Goal: Task Accomplishment & Management: Complete application form

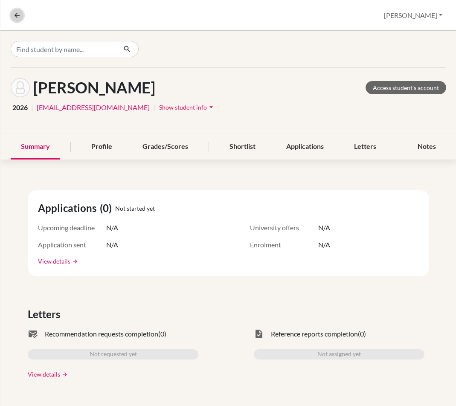
click at [15, 12] on icon at bounding box center [17, 16] width 8 height 8
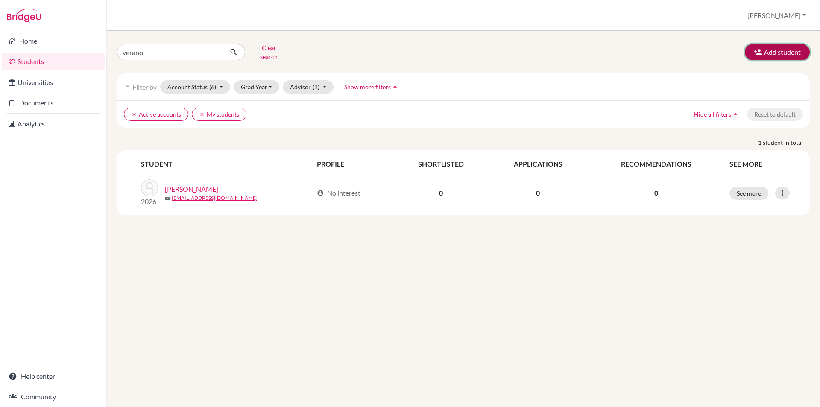
click at [456, 44] on button "Add student" at bounding box center [776, 52] width 65 height 16
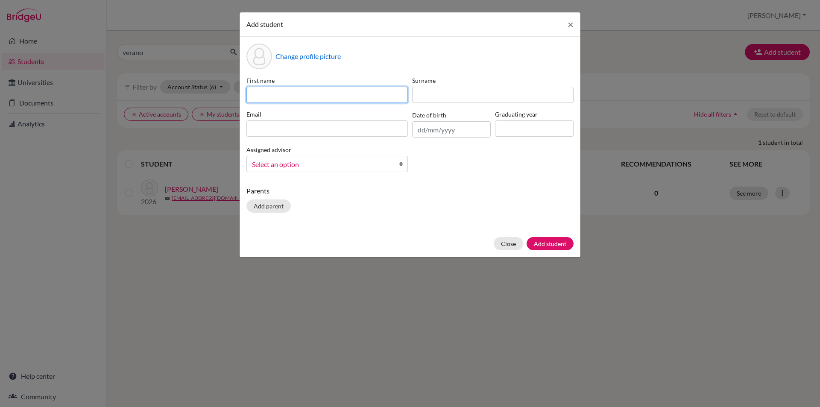
click at [298, 98] on input at bounding box center [326, 95] width 161 height 16
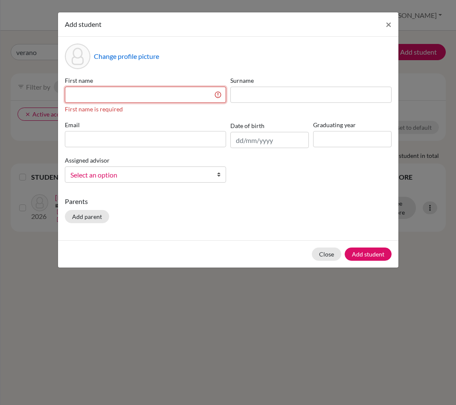
click at [132, 98] on input at bounding box center [145, 95] width 161 height 16
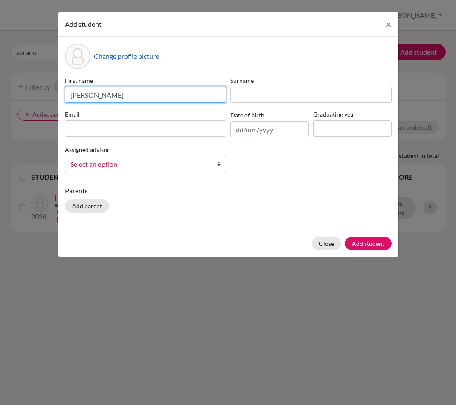
type input "[PERSON_NAME]"
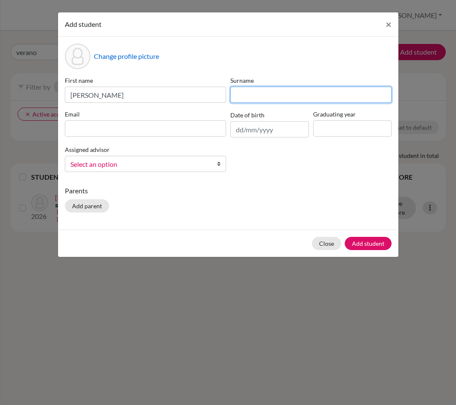
click at [242, 97] on input at bounding box center [311, 95] width 161 height 16
type input "[PERSON_NAME]"
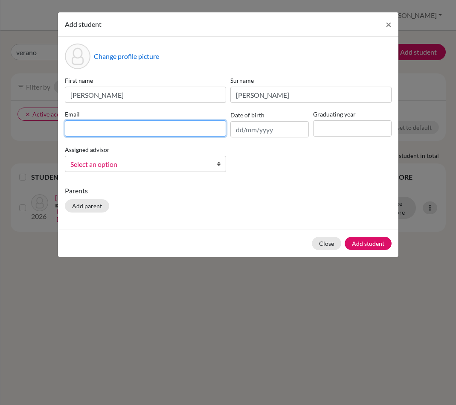
click at [162, 134] on input at bounding box center [145, 128] width 161 height 16
click at [86, 129] on input at bounding box center [145, 128] width 161 height 16
paste input "[EMAIL_ADDRESS][DOMAIN_NAME]"
type input "[EMAIL_ADDRESS][DOMAIN_NAME]"
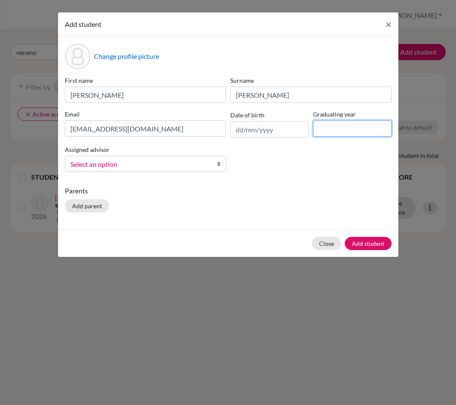
click at [334, 129] on input at bounding box center [352, 128] width 79 height 16
type input "2027"
click at [133, 163] on span "Select an option" at bounding box center [139, 164] width 139 height 11
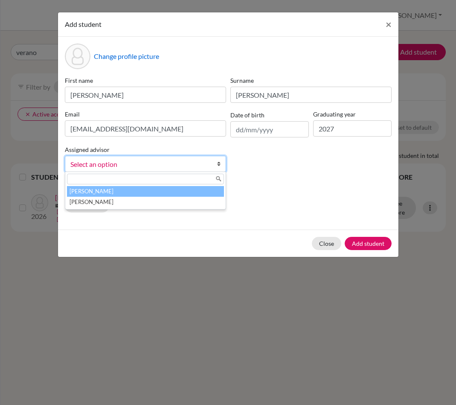
click at [114, 190] on li "[PERSON_NAME]" at bounding box center [145, 191] width 157 height 11
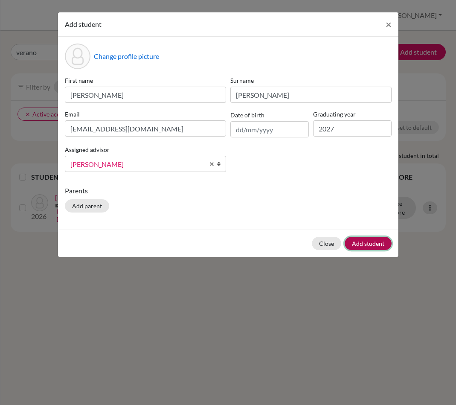
click at [363, 243] on button "Add student" at bounding box center [368, 243] width 47 height 13
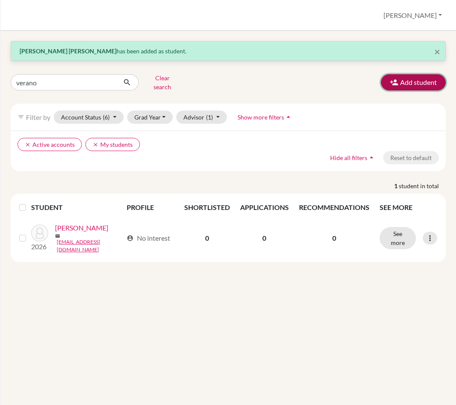
click at [416, 81] on button "Add student" at bounding box center [413, 82] width 65 height 16
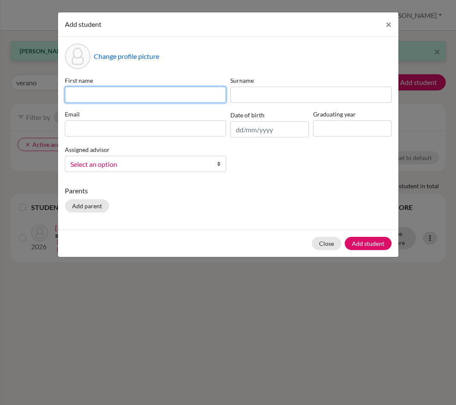
click at [134, 90] on input at bounding box center [145, 95] width 161 height 16
type input "Melaijaya"
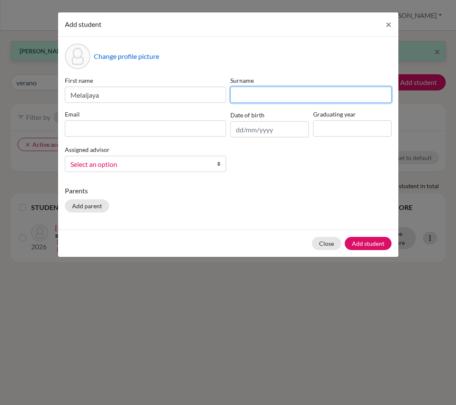
click at [273, 96] on input at bounding box center [311, 95] width 161 height 16
type input "Sapico"
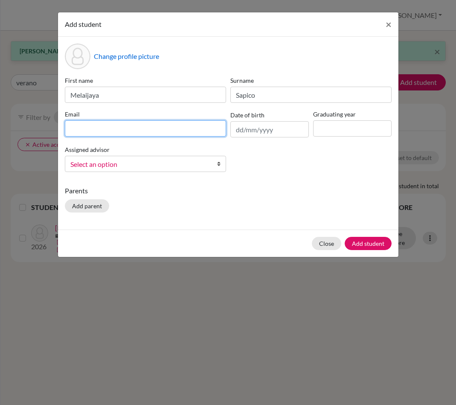
click at [154, 135] on input at bounding box center [145, 128] width 161 height 16
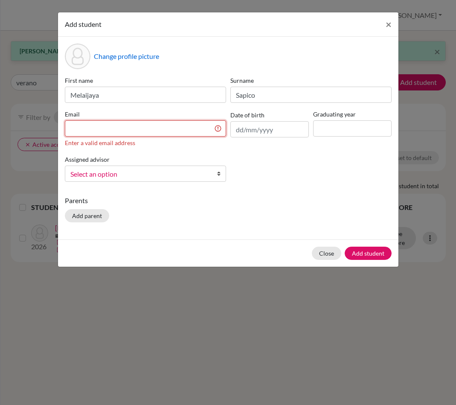
click at [111, 128] on input at bounding box center [145, 128] width 161 height 16
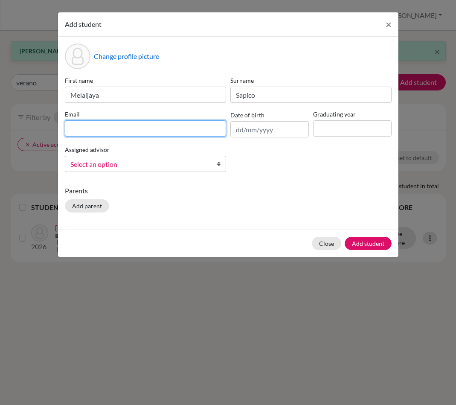
paste input "[EMAIL_ADDRESS][DOMAIN_NAME]"
type input "[EMAIL_ADDRESS][DOMAIN_NAME]"
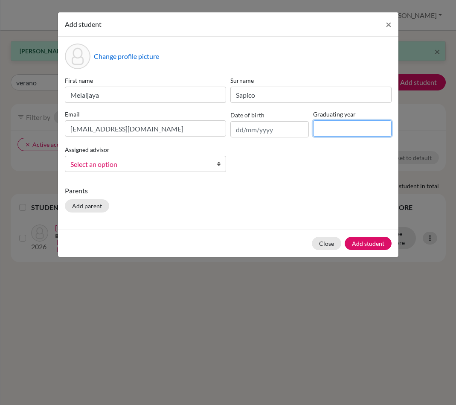
click at [368, 129] on input at bounding box center [352, 128] width 79 height 16
type input "2027"
click at [157, 161] on span "Select an option" at bounding box center [139, 164] width 139 height 11
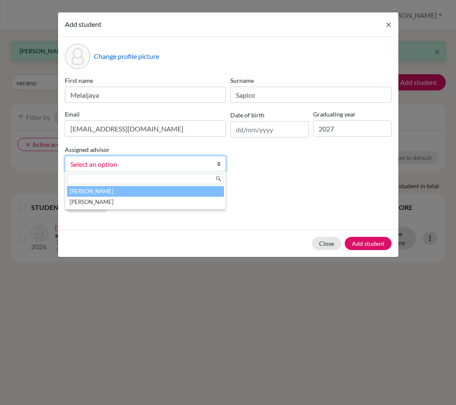
click at [132, 191] on li "[PERSON_NAME]" at bounding box center [145, 191] width 157 height 11
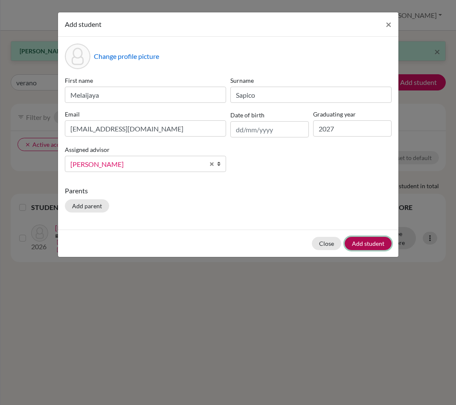
click at [368, 242] on button "Add student" at bounding box center [368, 243] width 47 height 13
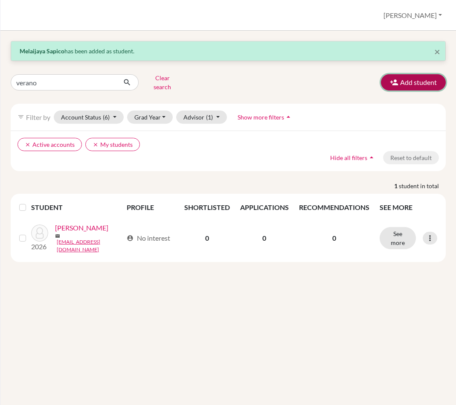
click at [408, 79] on button "Add student" at bounding box center [413, 82] width 65 height 16
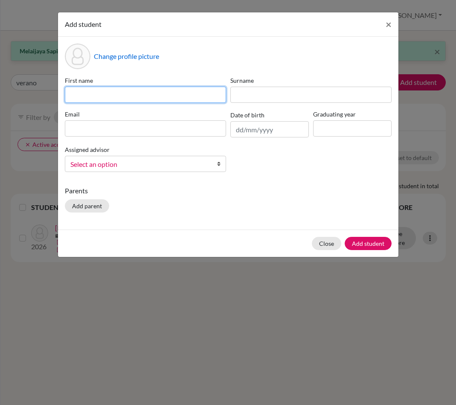
click at [119, 96] on input at bounding box center [145, 95] width 161 height 16
type input "s"
type input "[PERSON_NAME]"
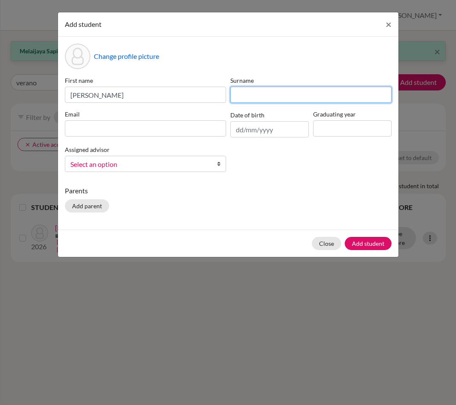
click at [269, 92] on input at bounding box center [311, 95] width 161 height 16
type input "[PERSON_NAME]"
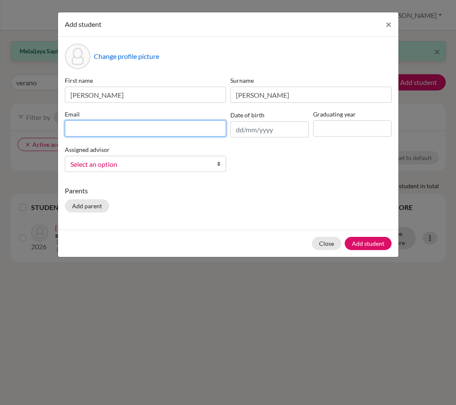
click at [102, 136] on input at bounding box center [145, 128] width 161 height 16
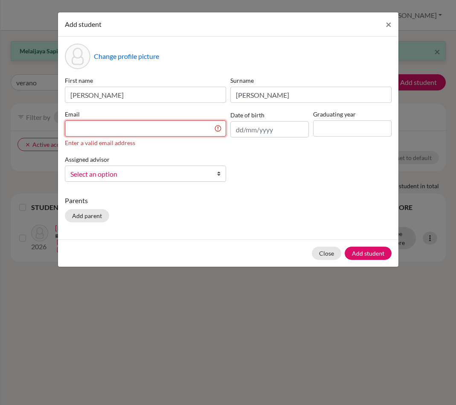
click at [120, 127] on input at bounding box center [145, 128] width 161 height 16
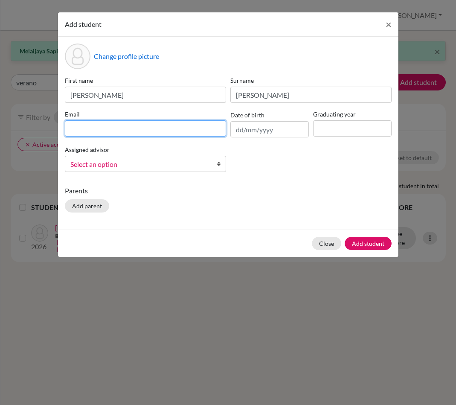
paste input "[EMAIL_ADDRESS][DOMAIN_NAME]"
type input "[EMAIL_ADDRESS][DOMAIN_NAME]"
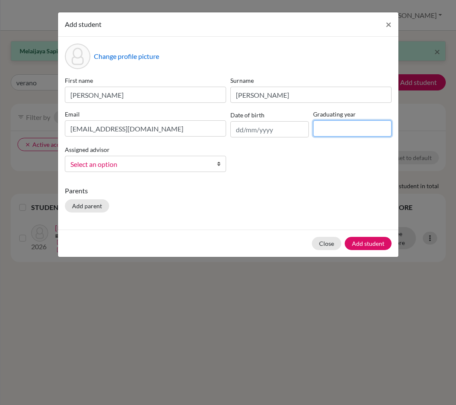
click at [359, 129] on input at bounding box center [352, 128] width 79 height 16
type input "2027"
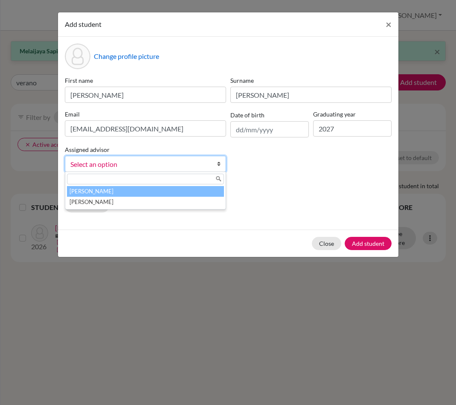
drag, startPoint x: 168, startPoint y: 163, endPoint x: 149, endPoint y: 184, distance: 27.5
click at [167, 164] on span "Select an option" at bounding box center [139, 164] width 139 height 11
click at [143, 188] on li "[PERSON_NAME]" at bounding box center [145, 191] width 157 height 11
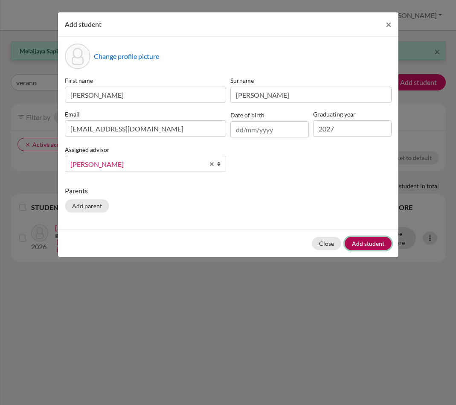
click at [370, 246] on button "Add student" at bounding box center [368, 243] width 47 height 13
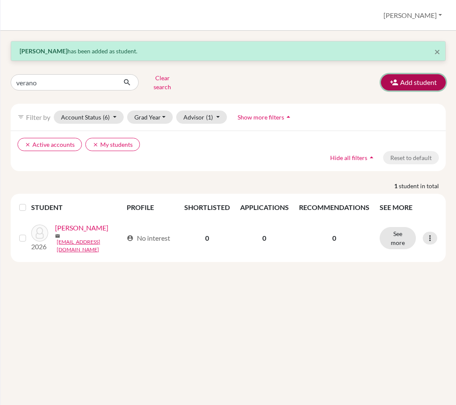
click at [431, 78] on button "Add student" at bounding box center [413, 82] width 65 height 16
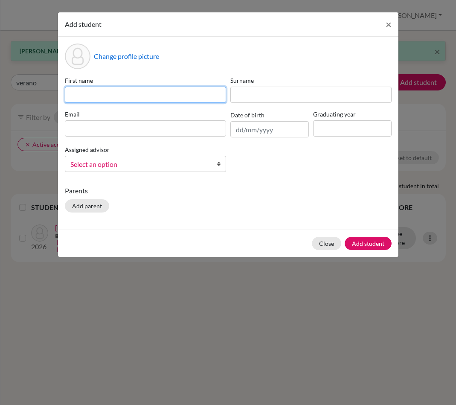
click at [86, 95] on input at bounding box center [145, 95] width 161 height 16
click at [111, 98] on input "Zenicuh [PERSON_NAME]" at bounding box center [145, 95] width 161 height 16
click at [133, 98] on input "Zenicuh [PERSON_NAME]" at bounding box center [145, 95] width 161 height 16
type input "Zenicuh [PERSON_NAME]"
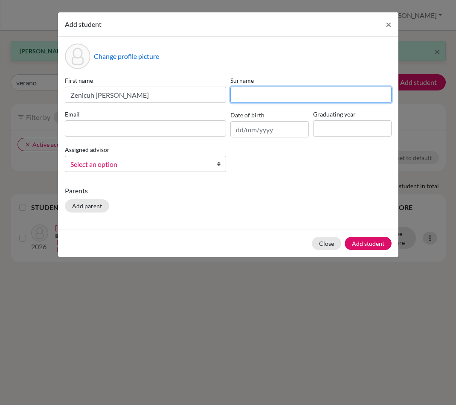
click at [264, 95] on input at bounding box center [311, 95] width 161 height 16
type input "Tacla"
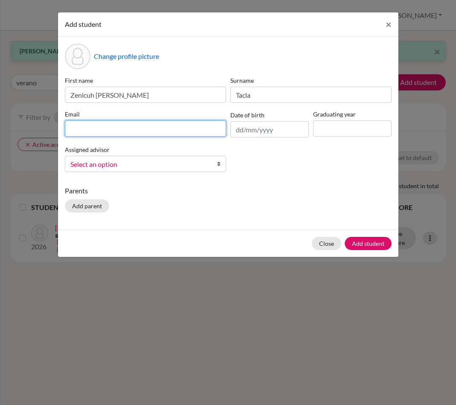
click at [146, 132] on input at bounding box center [145, 128] width 161 height 16
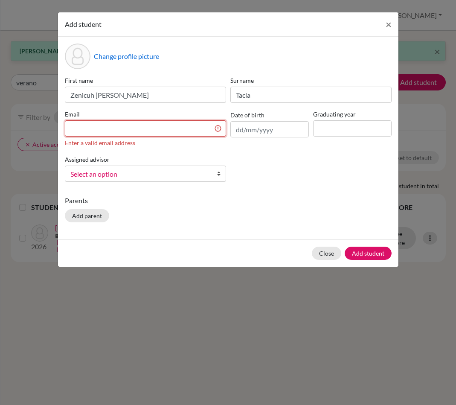
click at [120, 134] on input at bounding box center [145, 128] width 161 height 16
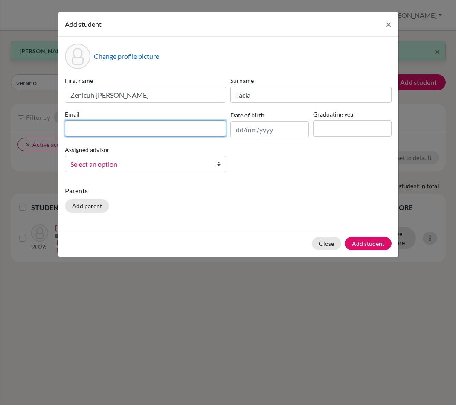
paste input "[EMAIL_ADDRESS][DOMAIN_NAME]"
type input "[EMAIL_ADDRESS][DOMAIN_NAME]"
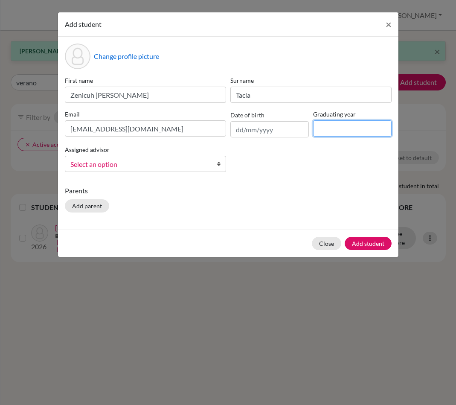
click at [351, 134] on input at bounding box center [352, 128] width 79 height 16
type input "2027"
click at [193, 161] on span "Select an option" at bounding box center [139, 164] width 139 height 11
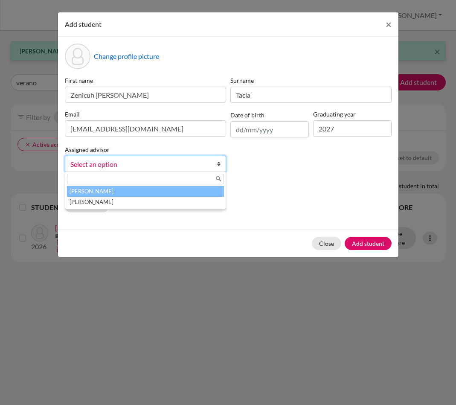
click at [152, 190] on li "[PERSON_NAME]" at bounding box center [145, 191] width 157 height 11
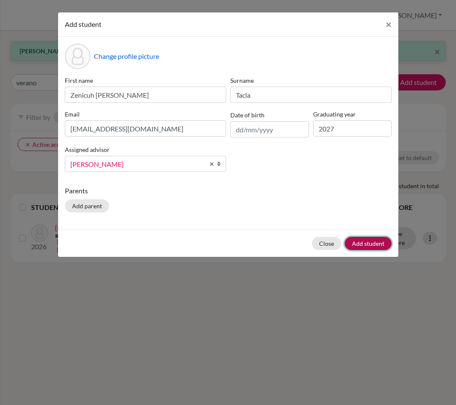
click at [371, 245] on button "Add student" at bounding box center [368, 243] width 47 height 13
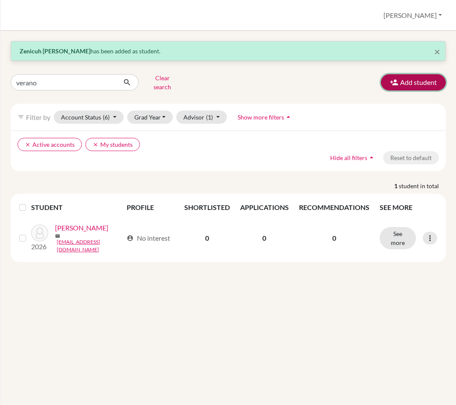
click at [403, 85] on button "Add student" at bounding box center [413, 82] width 65 height 16
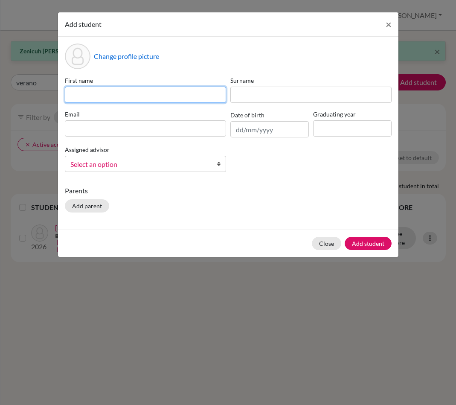
click at [103, 92] on input at bounding box center [145, 95] width 161 height 16
type input "[PERSON_NAME] [PERSON_NAME]"
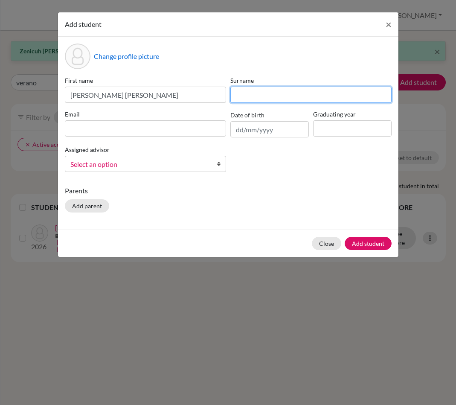
click at [277, 95] on input at bounding box center [311, 95] width 161 height 16
type input "Tan"
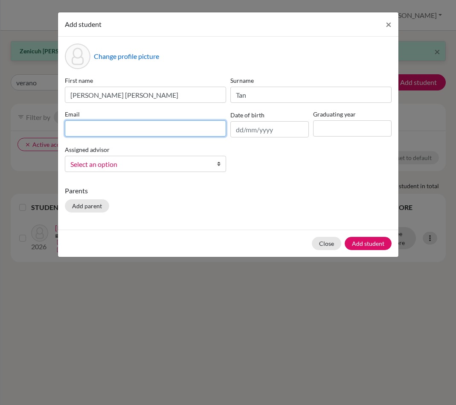
click at [155, 123] on input at bounding box center [145, 128] width 161 height 16
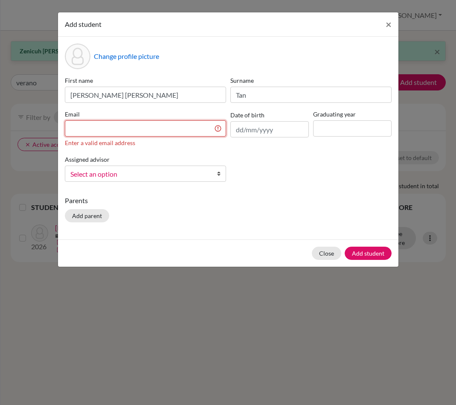
click at [106, 126] on input at bounding box center [145, 128] width 161 height 16
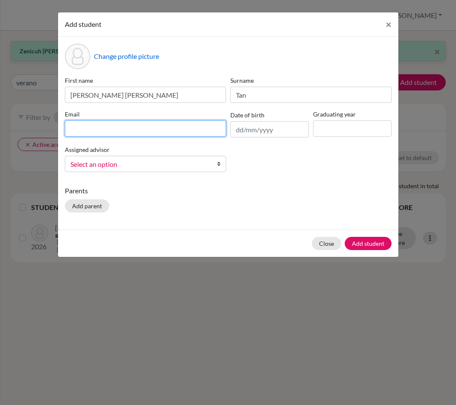
paste input "[EMAIL_ADDRESS][DOMAIN_NAME]"
type input "[EMAIL_ADDRESS][DOMAIN_NAME]"
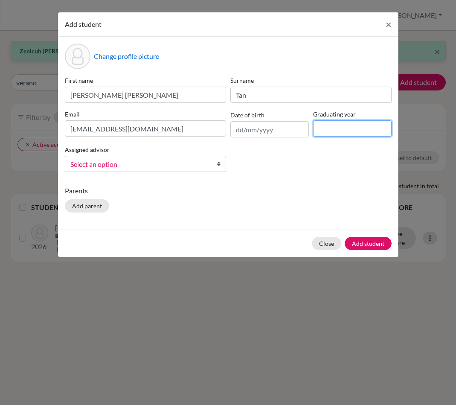
click at [337, 126] on input at bounding box center [352, 128] width 79 height 16
type input "2027"
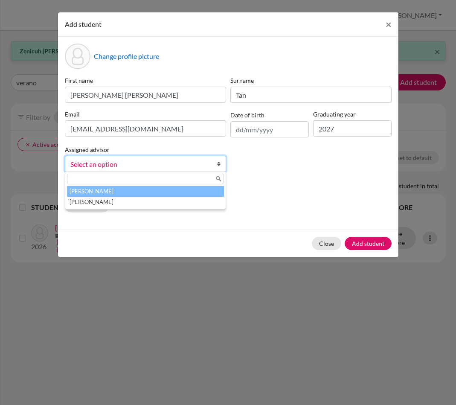
click at [116, 168] on span "Select an option" at bounding box center [139, 164] width 139 height 11
click at [116, 189] on li "[PERSON_NAME]" at bounding box center [145, 191] width 157 height 11
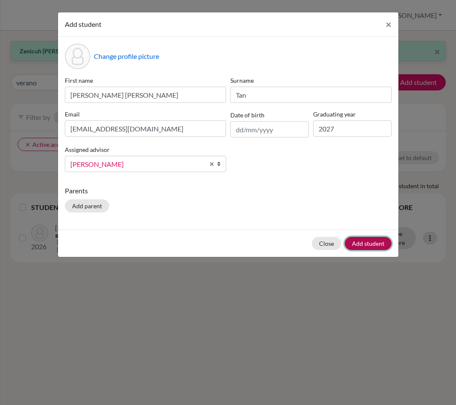
click at [374, 239] on button "Add student" at bounding box center [368, 243] width 47 height 13
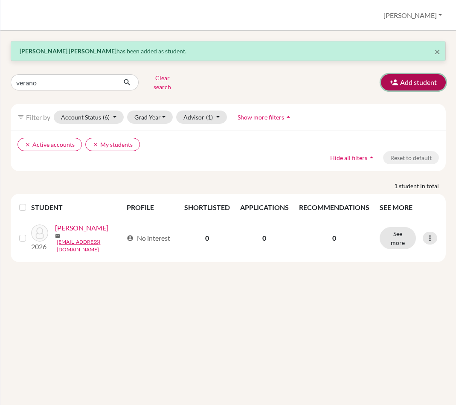
click at [432, 77] on button "Add student" at bounding box center [413, 82] width 65 height 16
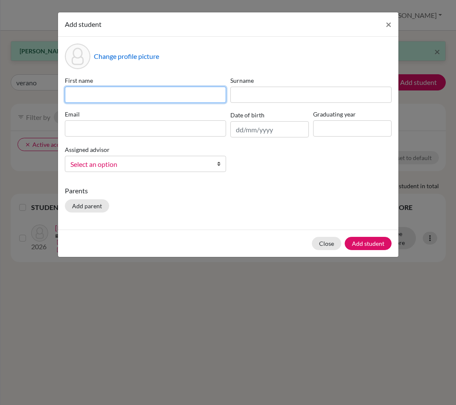
click at [95, 96] on input at bounding box center [145, 95] width 161 height 16
type input "[PERSON_NAME]"
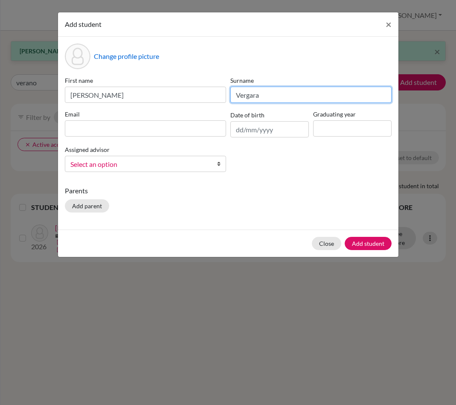
type input "Vergara"
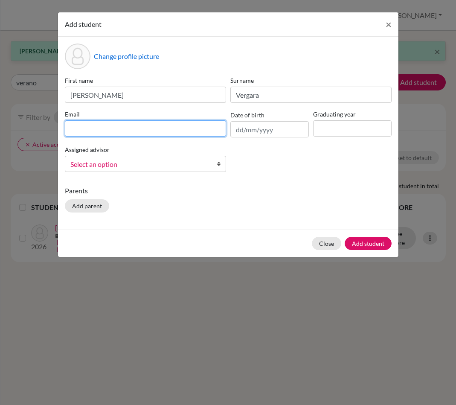
click at [83, 126] on input at bounding box center [145, 128] width 161 height 16
click at [140, 130] on input at bounding box center [145, 128] width 161 height 16
paste input "[EMAIL_ADDRESS][DOMAIN_NAME]"
type input "[EMAIL_ADDRESS][DOMAIN_NAME]"
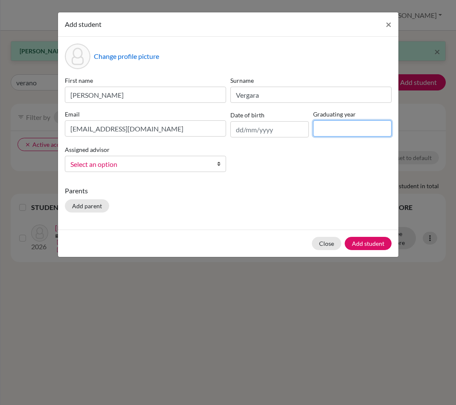
click at [329, 130] on input at bounding box center [352, 128] width 79 height 16
type input "2027"
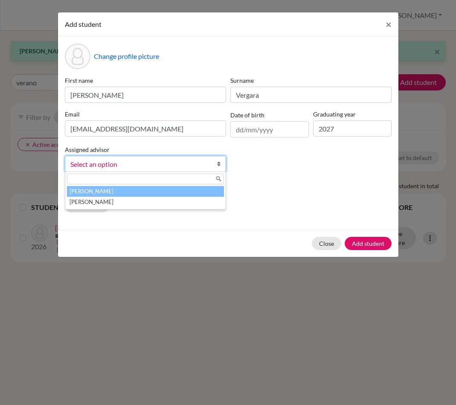
click at [154, 160] on span "Select an option" at bounding box center [139, 164] width 139 height 11
click at [126, 191] on li "[PERSON_NAME]" at bounding box center [145, 191] width 157 height 11
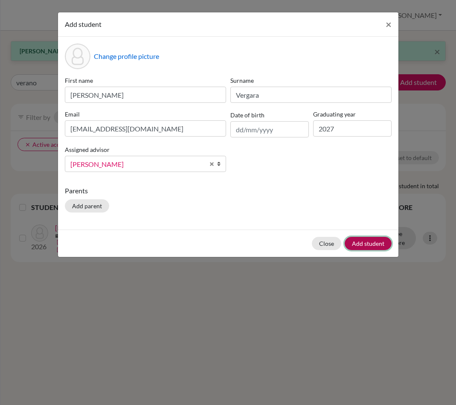
click at [375, 247] on button "Add student" at bounding box center [368, 243] width 47 height 13
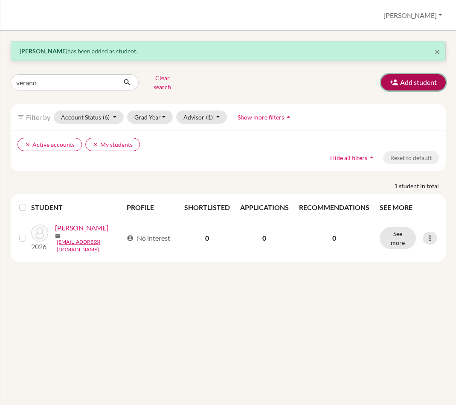
click at [408, 79] on button "Add student" at bounding box center [413, 82] width 65 height 16
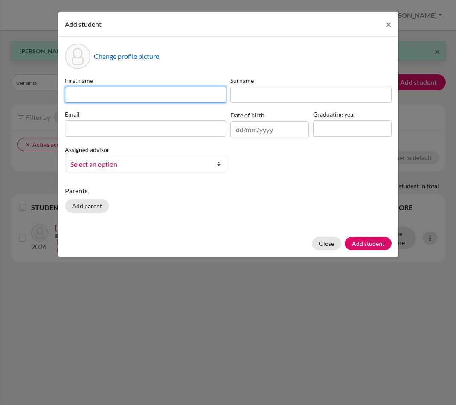
click at [168, 93] on input at bounding box center [145, 95] width 161 height 16
type input "Yibo"
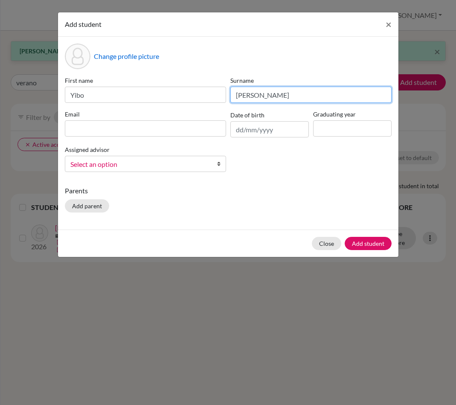
type input "[PERSON_NAME]"
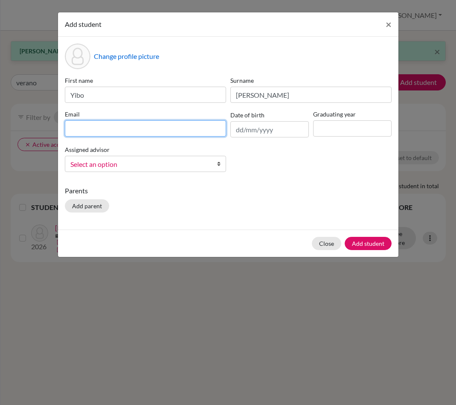
click at [150, 128] on input at bounding box center [145, 128] width 161 height 16
click at [159, 134] on input at bounding box center [145, 128] width 161 height 16
paste input "[EMAIL_ADDRESS][DOMAIN_NAME]"
type input "[EMAIL_ADDRESS][DOMAIN_NAME]"
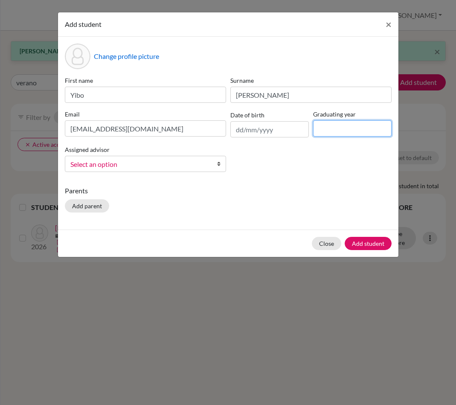
click at [329, 134] on input at bounding box center [352, 128] width 79 height 16
type input "2027"
click at [129, 167] on span "Select an option" at bounding box center [139, 164] width 139 height 11
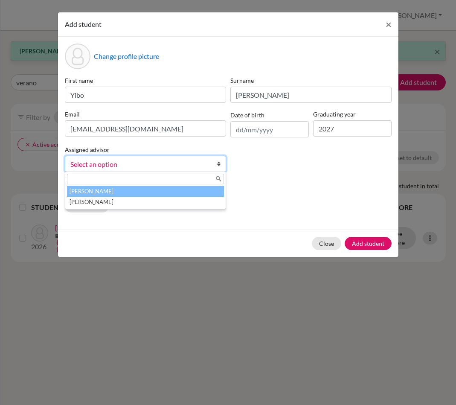
click at [132, 188] on li "[PERSON_NAME]" at bounding box center [145, 191] width 157 height 11
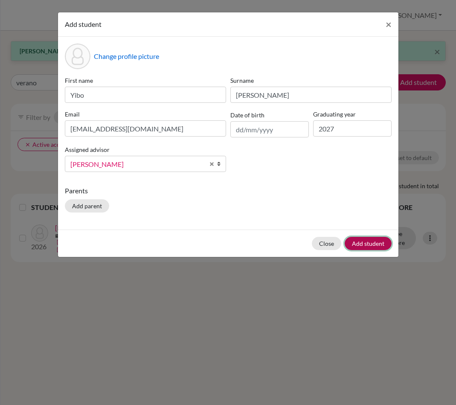
click at [360, 239] on button "Add student" at bounding box center [368, 243] width 47 height 13
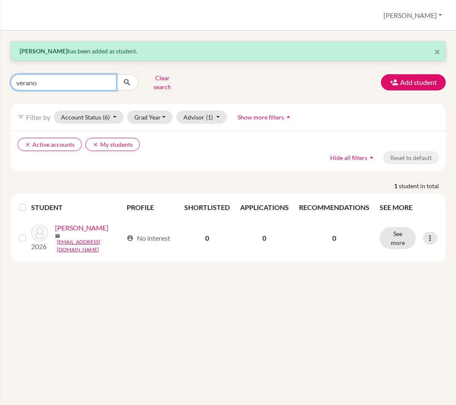
drag, startPoint x: 78, startPoint y: 76, endPoint x: 20, endPoint y: 79, distance: 58.6
click at [20, 79] on input "verano" at bounding box center [64, 82] width 106 height 16
type input "[PERSON_NAME]"
click button "submit" at bounding box center [127, 82] width 23 height 16
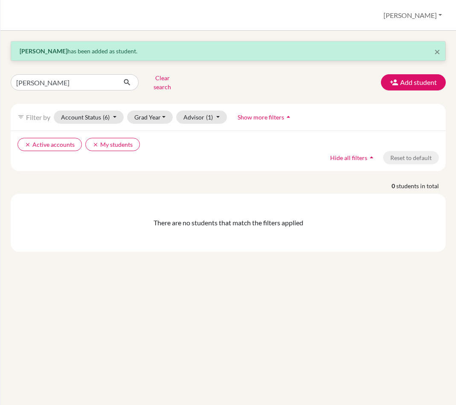
click at [336, 181] on p "0 students in total" at bounding box center [228, 185] width 448 height 9
click at [439, 51] on span "×" at bounding box center [438, 51] width 6 height 12
